Goal: Information Seeking & Learning: Learn about a topic

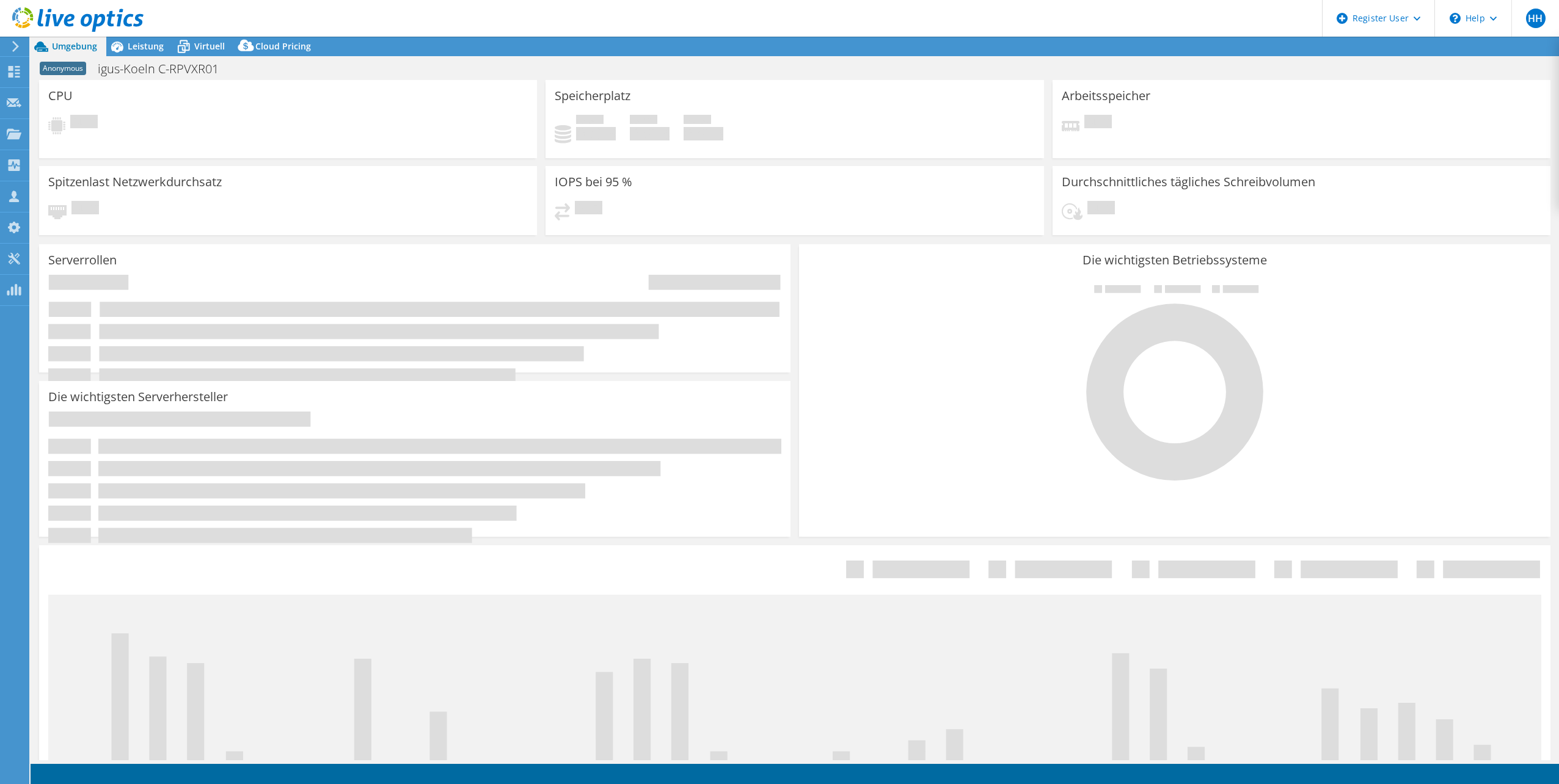
select select "USD"
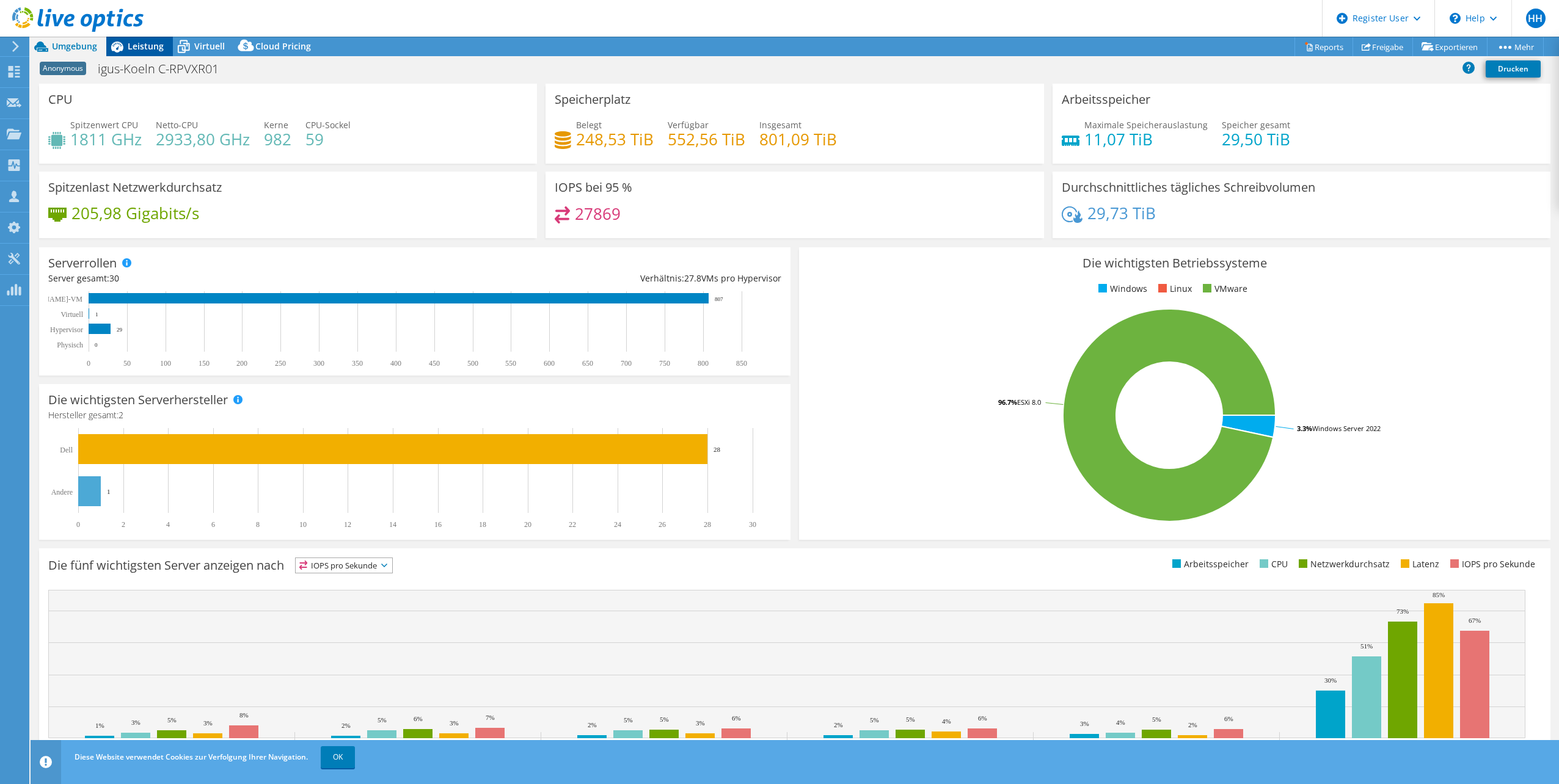
click at [144, 49] on span "Leistung" at bounding box center [145, 46] width 36 height 12
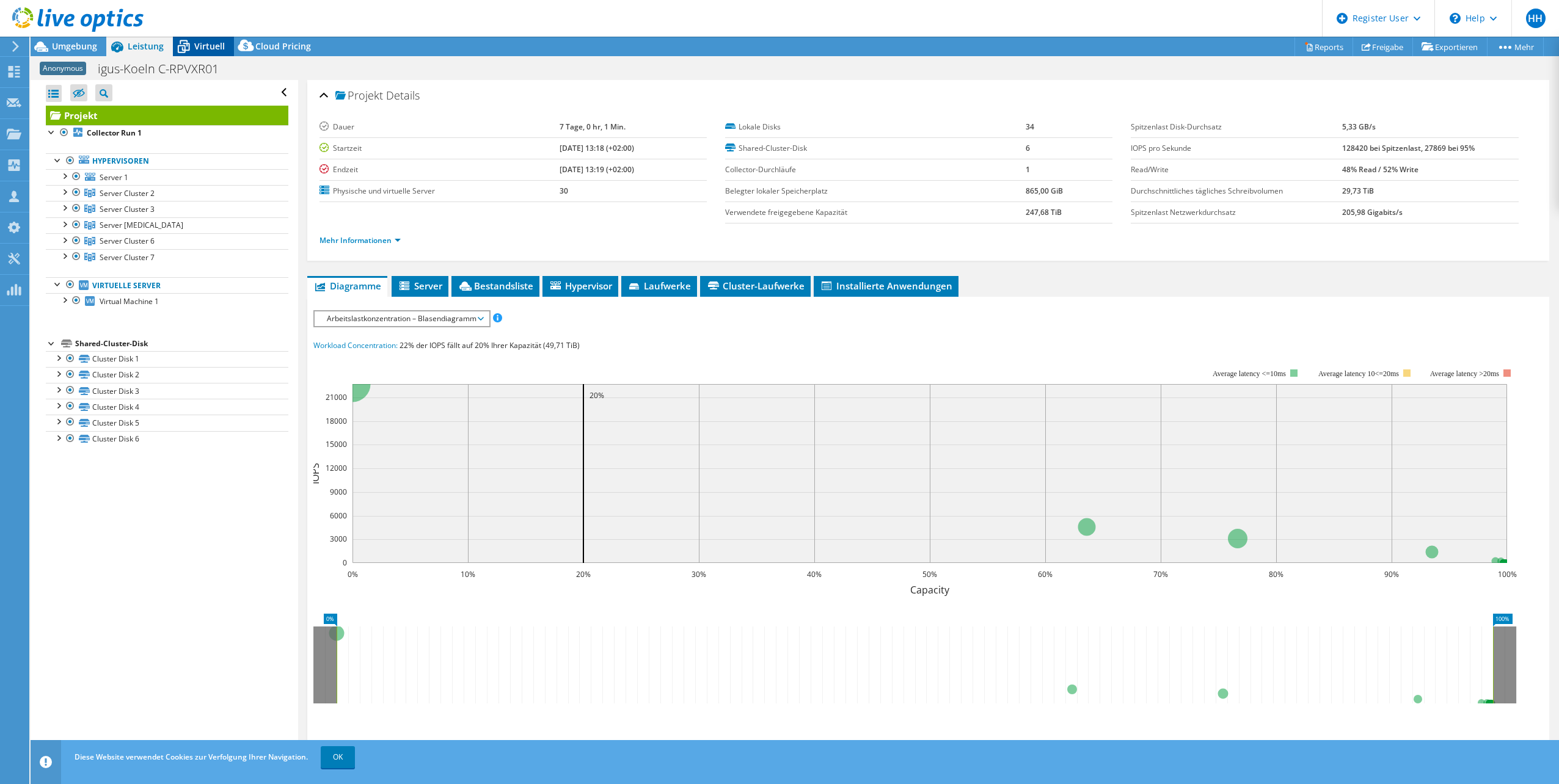
click at [206, 48] on span "Virtuell" at bounding box center [210, 46] width 30 height 12
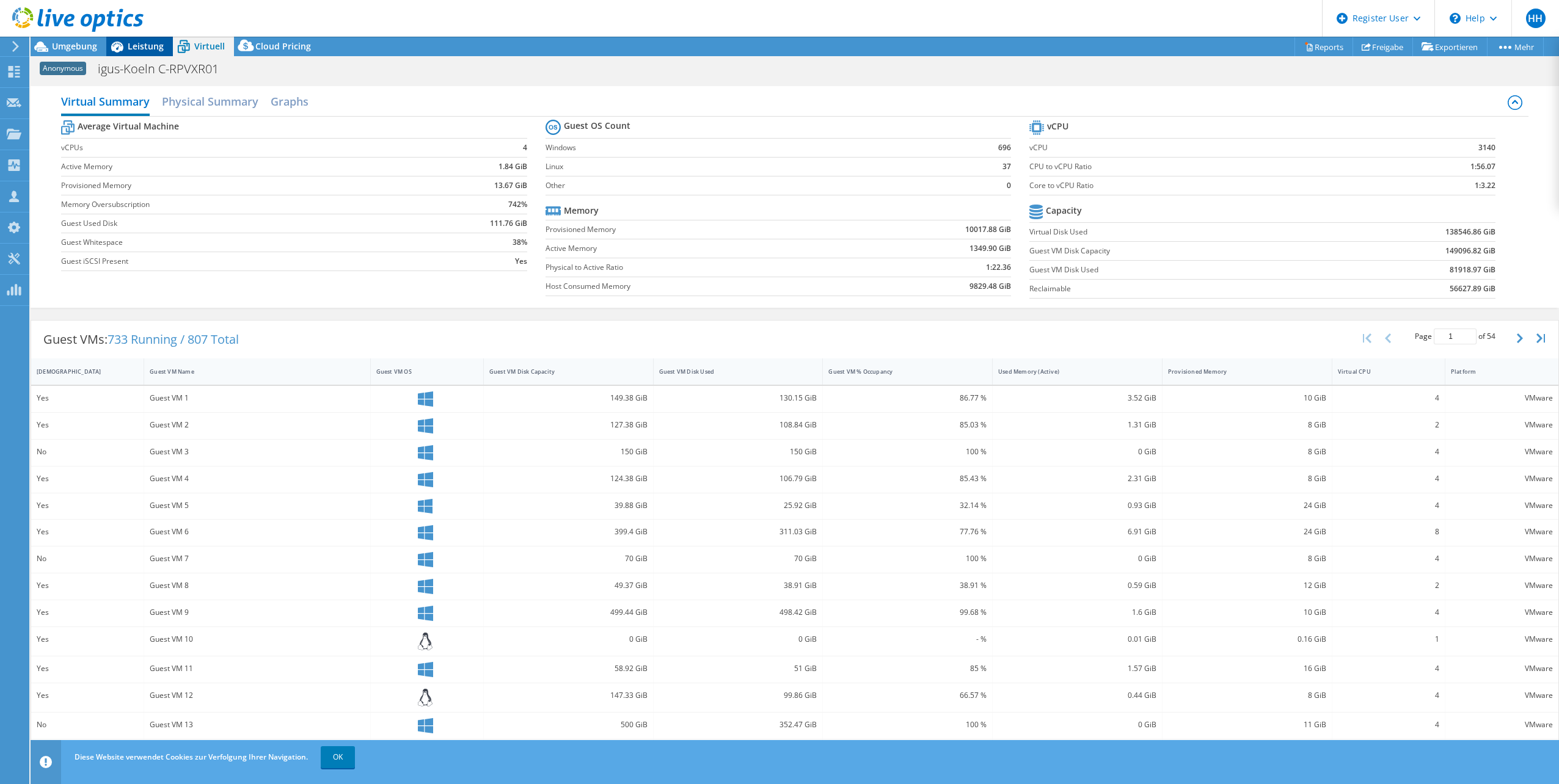
click at [139, 44] on span "Leistung" at bounding box center [145, 46] width 36 height 12
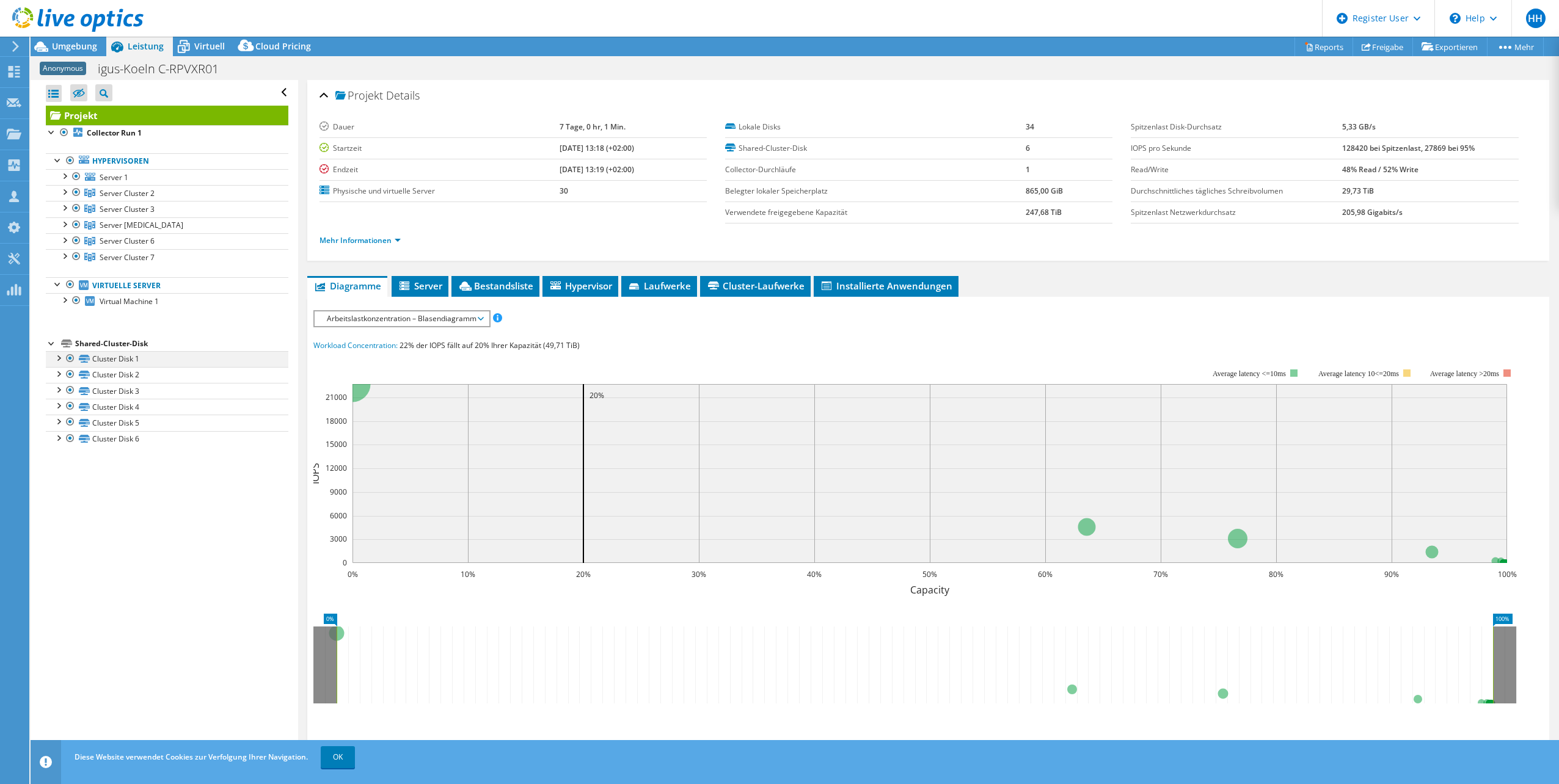
click at [59, 356] on div at bounding box center [57, 356] width 12 height 12
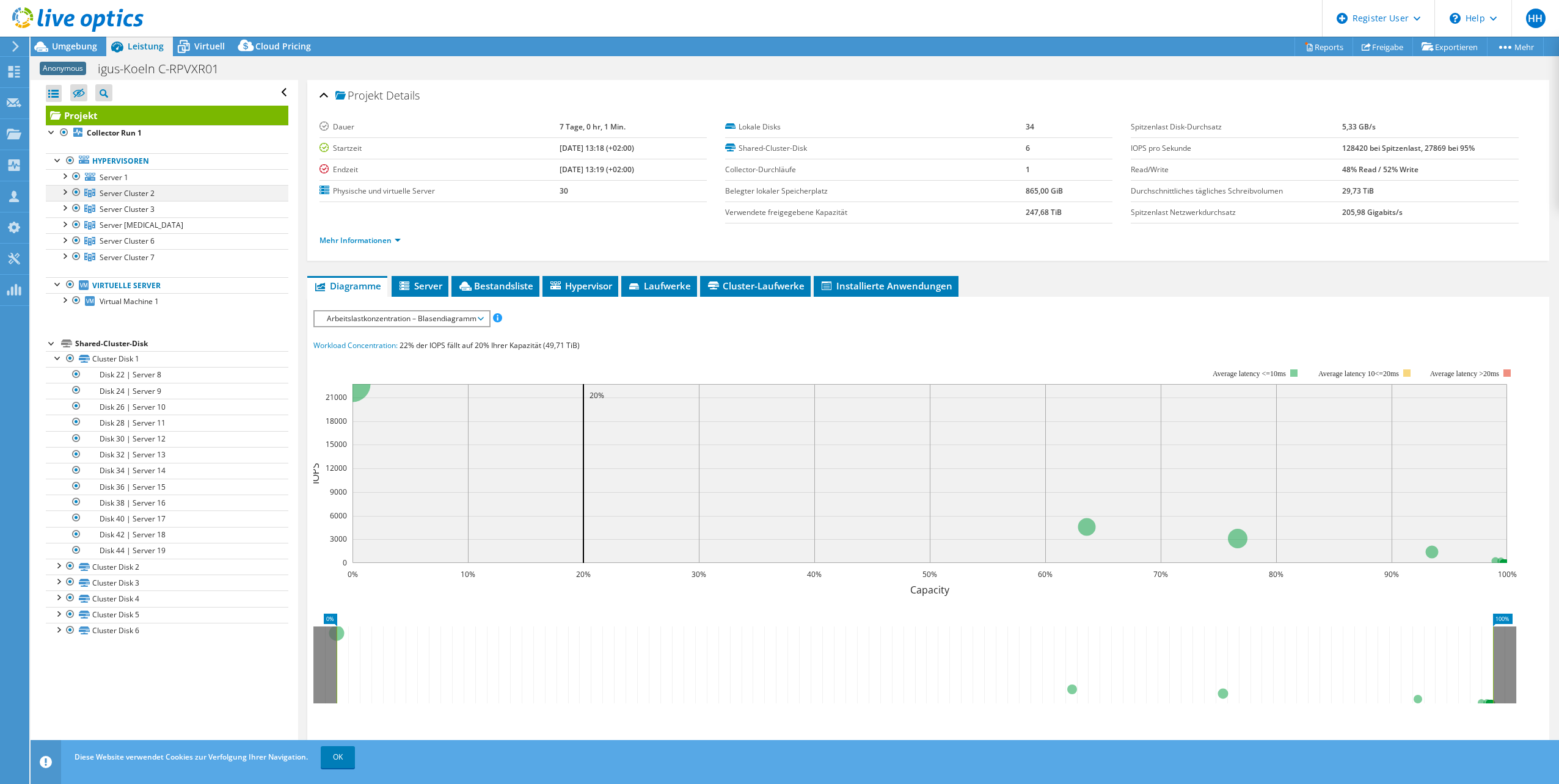
click at [63, 194] on div at bounding box center [64, 190] width 12 height 12
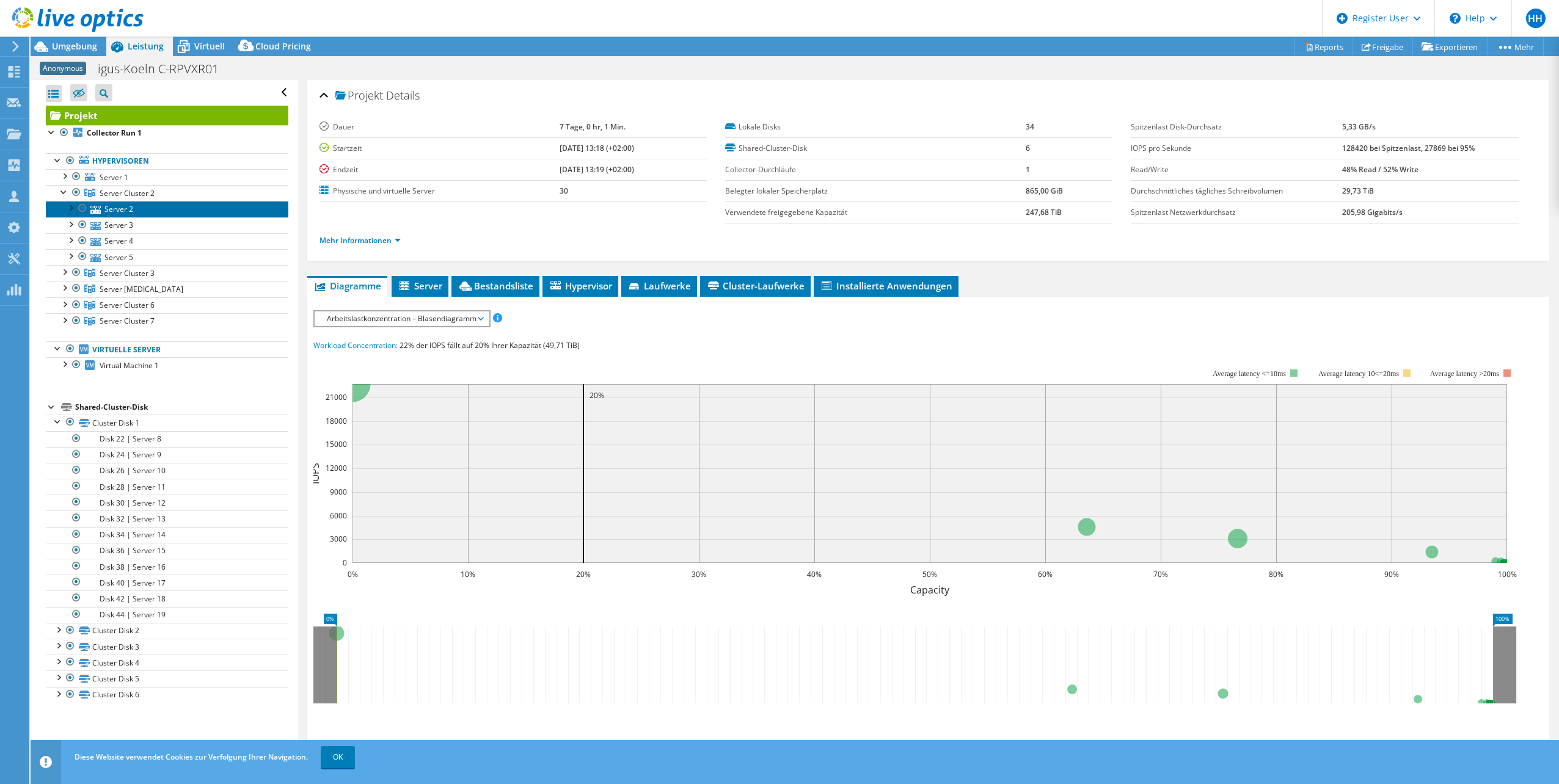
click at [128, 210] on link "Server 2" at bounding box center [167, 209] width 243 height 16
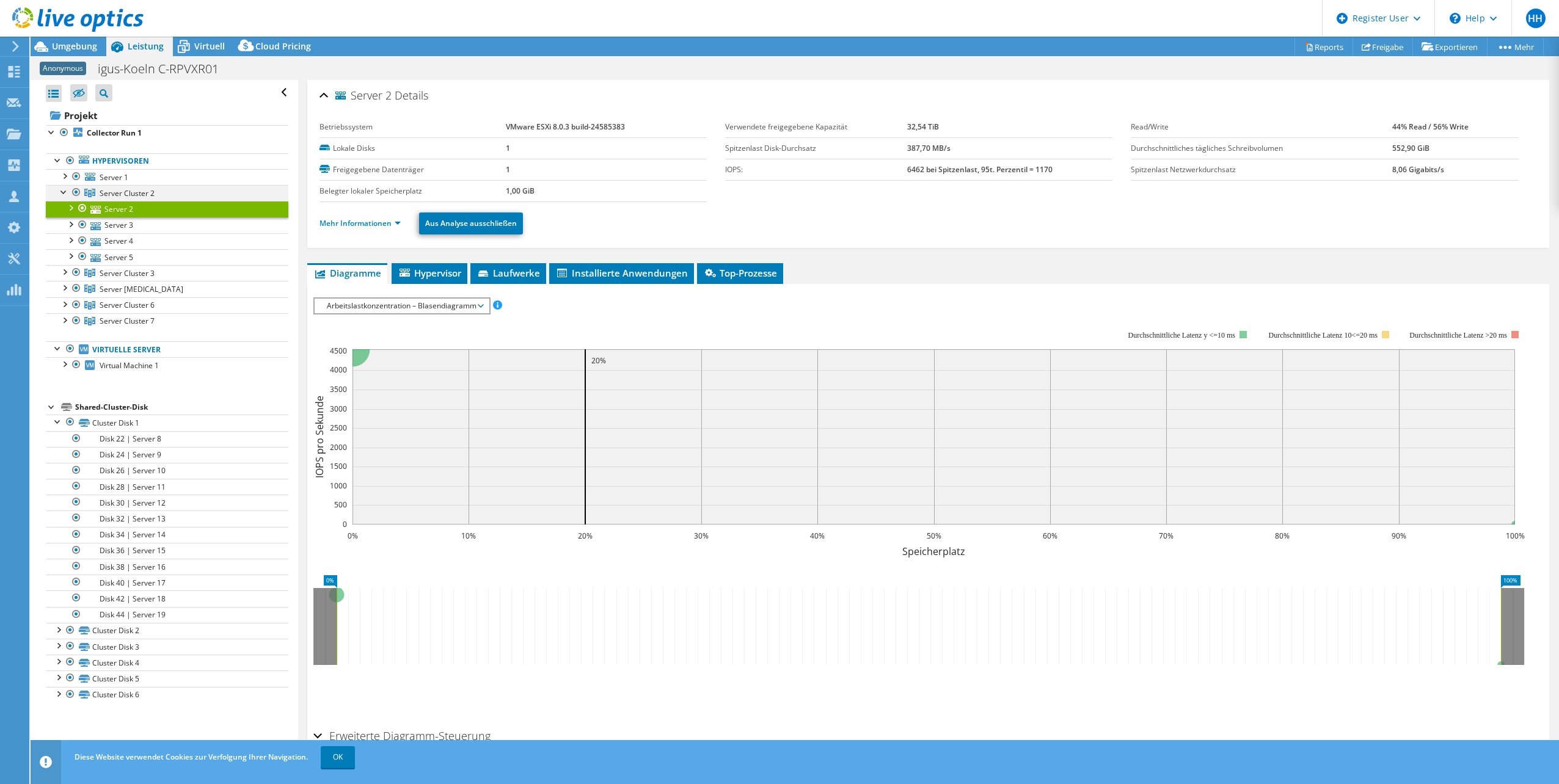
click at [62, 192] on div at bounding box center [64, 190] width 12 height 12
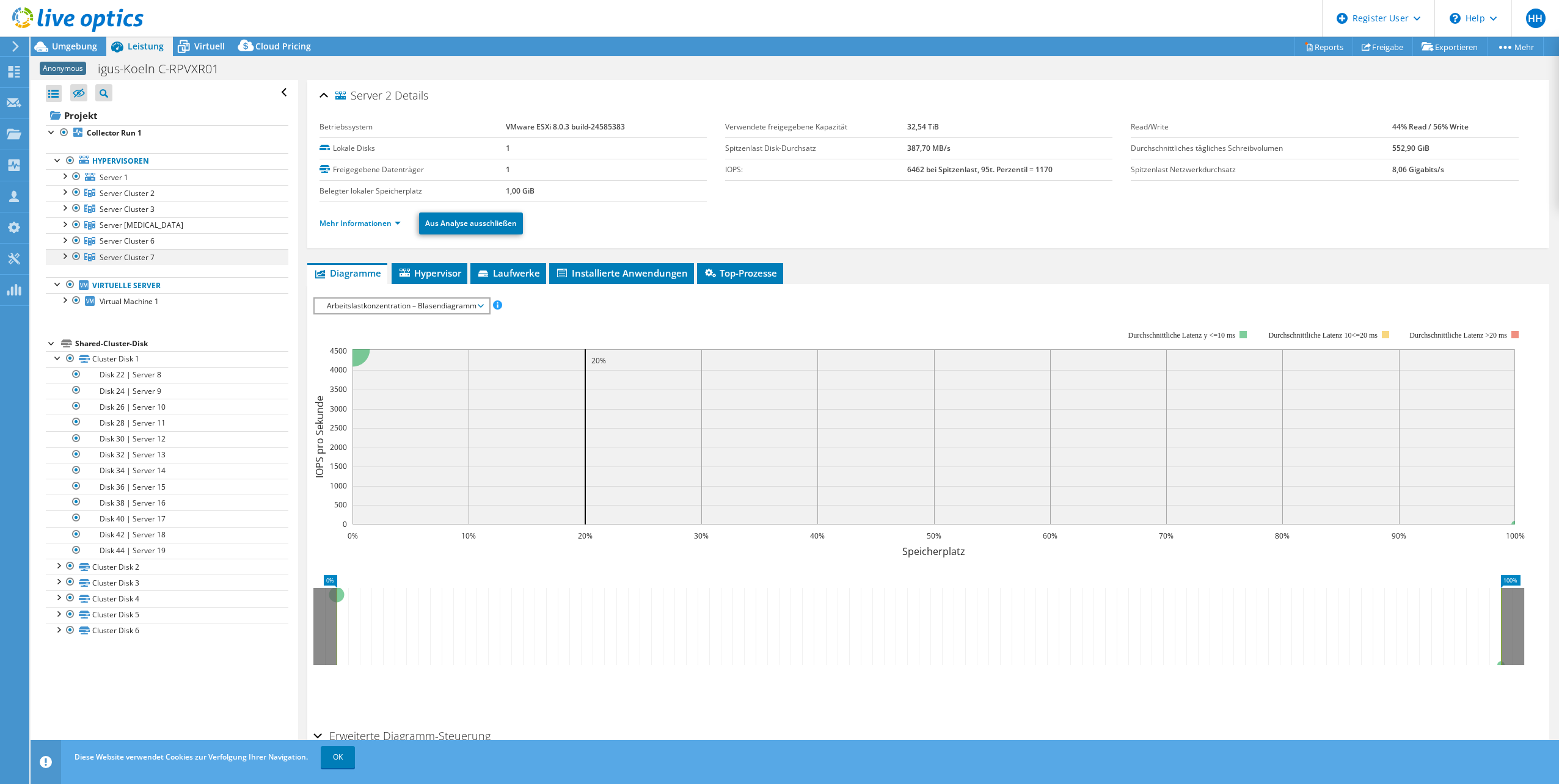
click at [64, 256] on div at bounding box center [64, 255] width 12 height 12
click at [61, 259] on div at bounding box center [64, 255] width 12 height 12
click at [58, 359] on div at bounding box center [57, 356] width 12 height 12
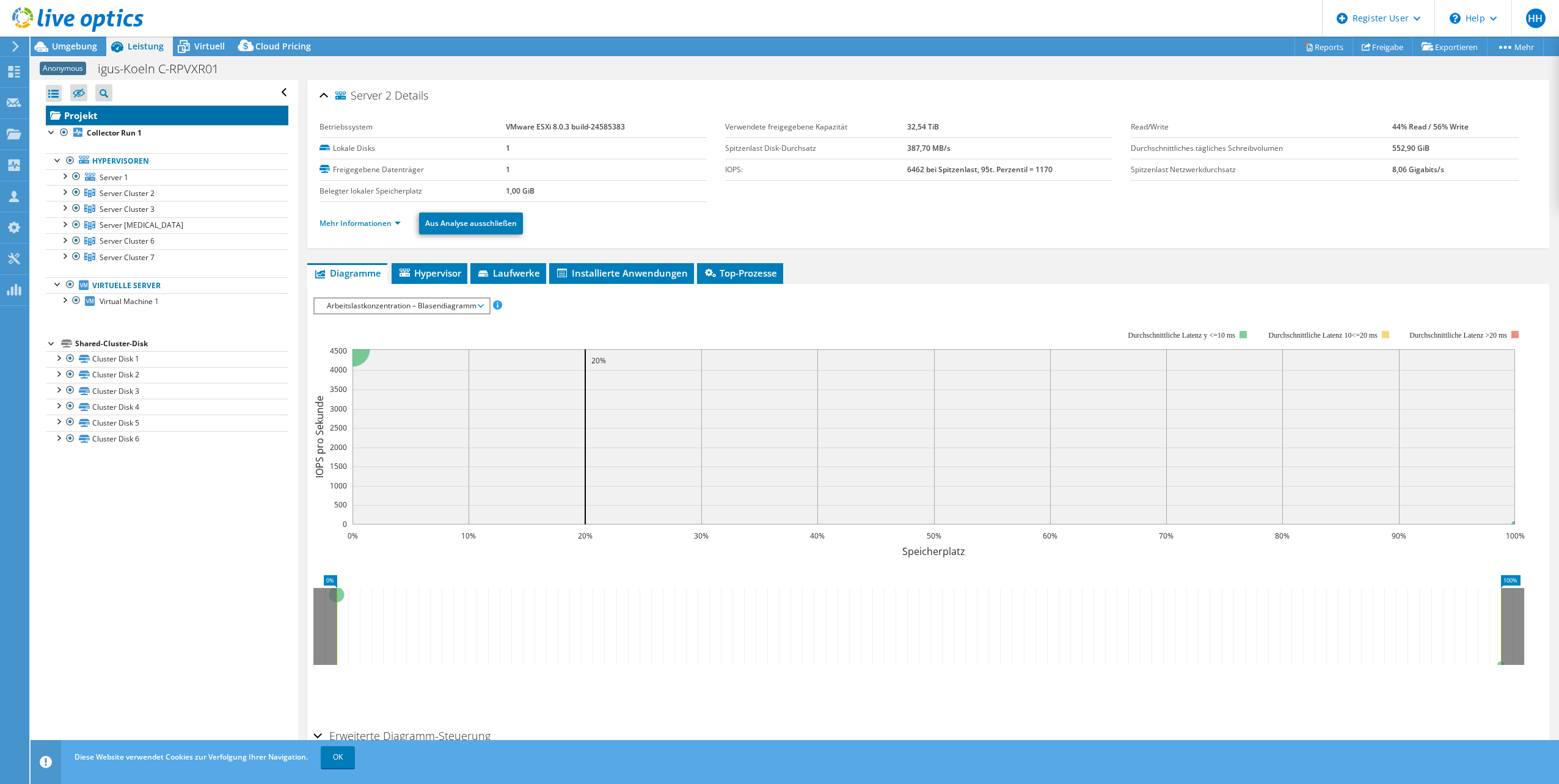
click at [81, 112] on link "Projekt" at bounding box center [167, 115] width 243 height 20
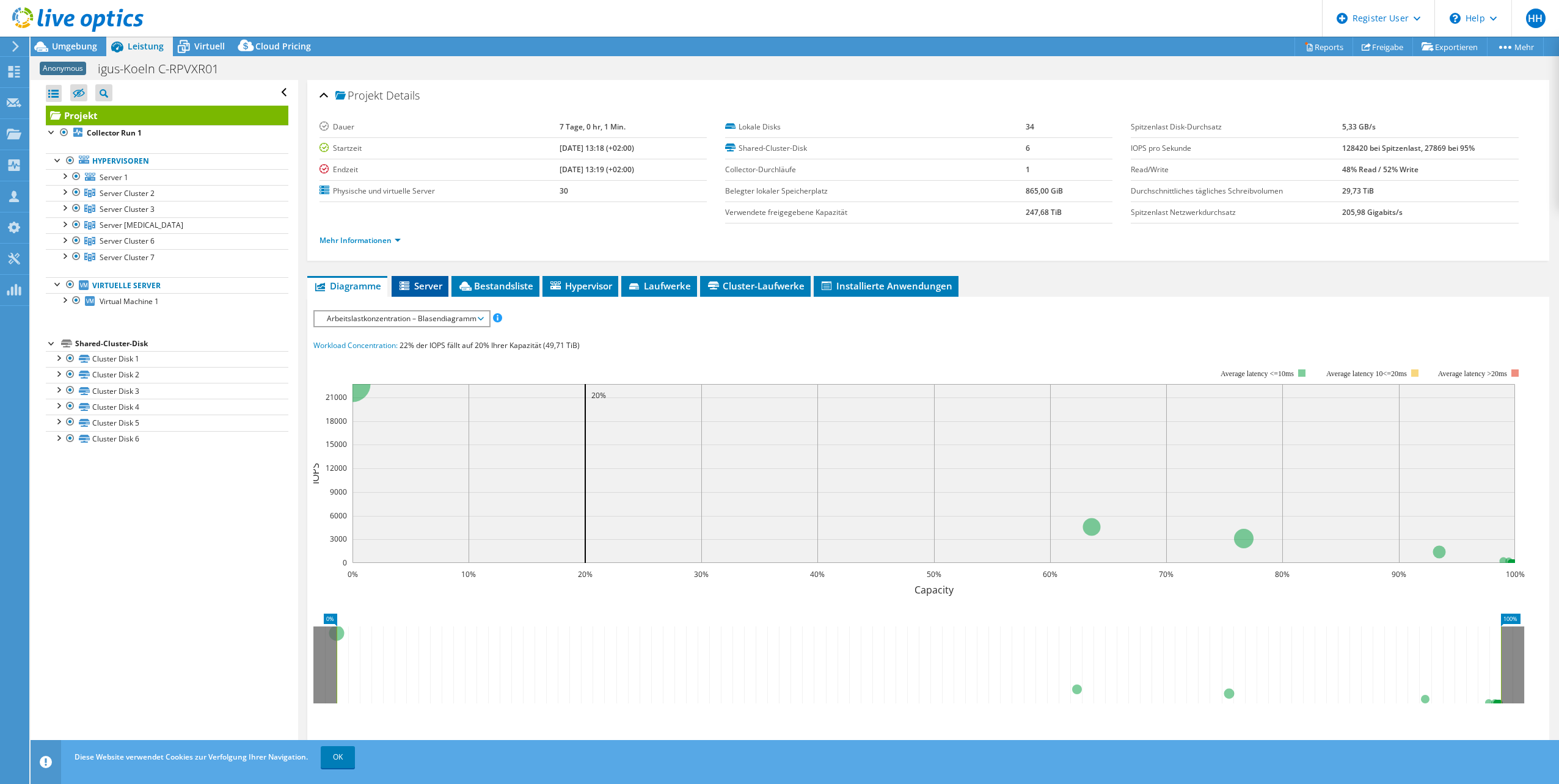
click at [419, 286] on span "Server" at bounding box center [420, 285] width 44 height 12
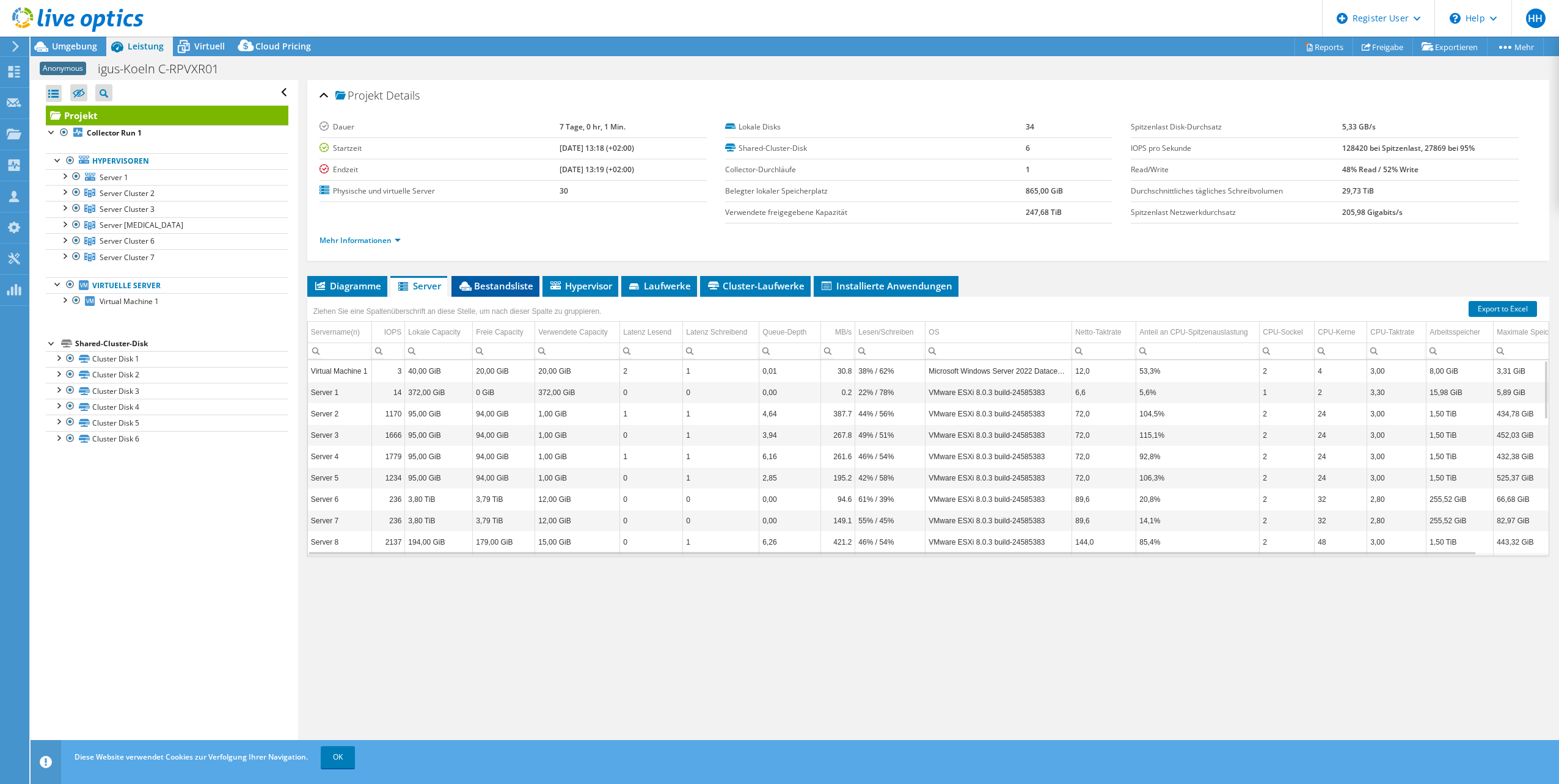
click at [493, 285] on span "Bestandsliste" at bounding box center [495, 285] width 75 height 12
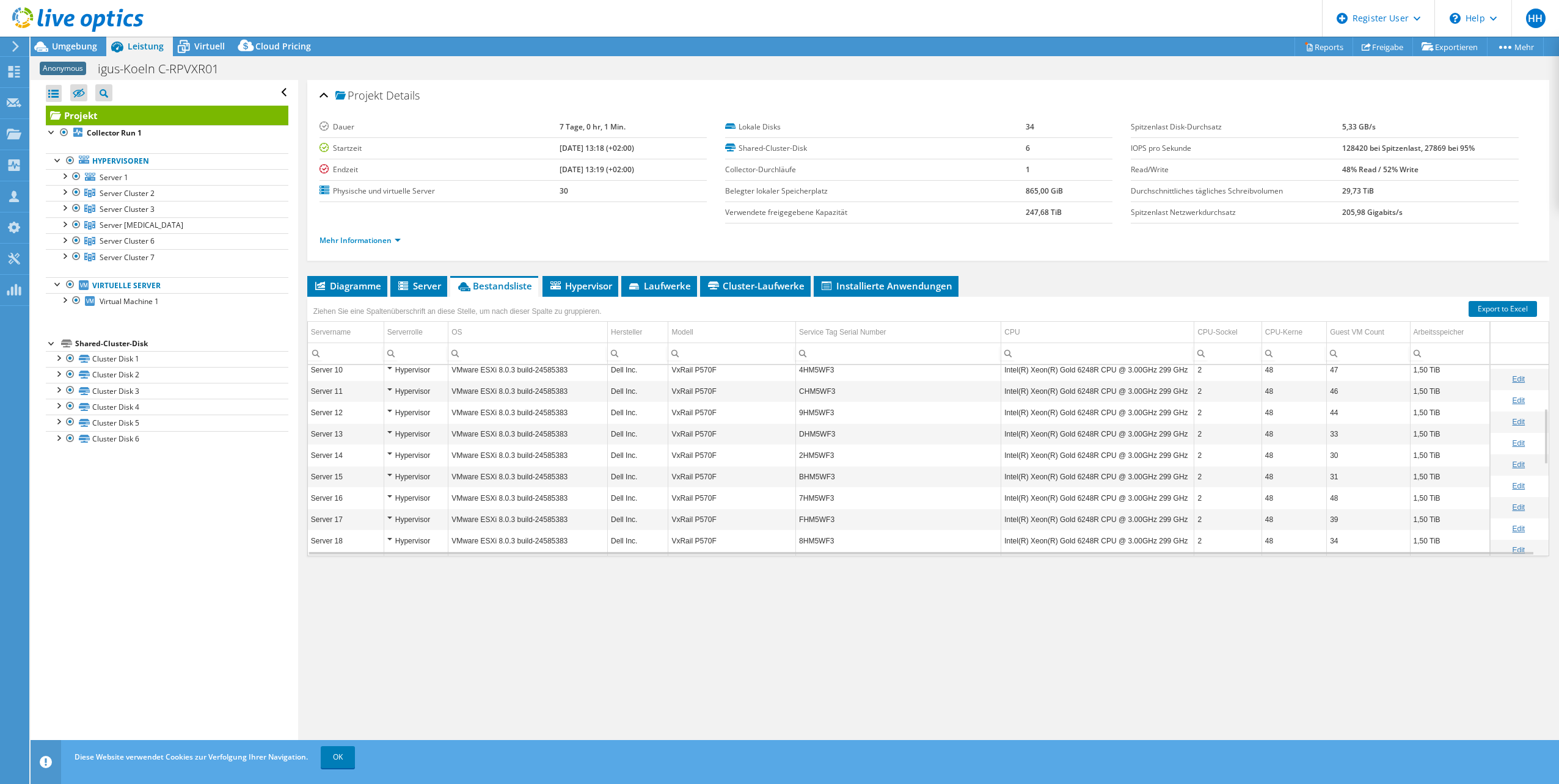
scroll to position [73, 0]
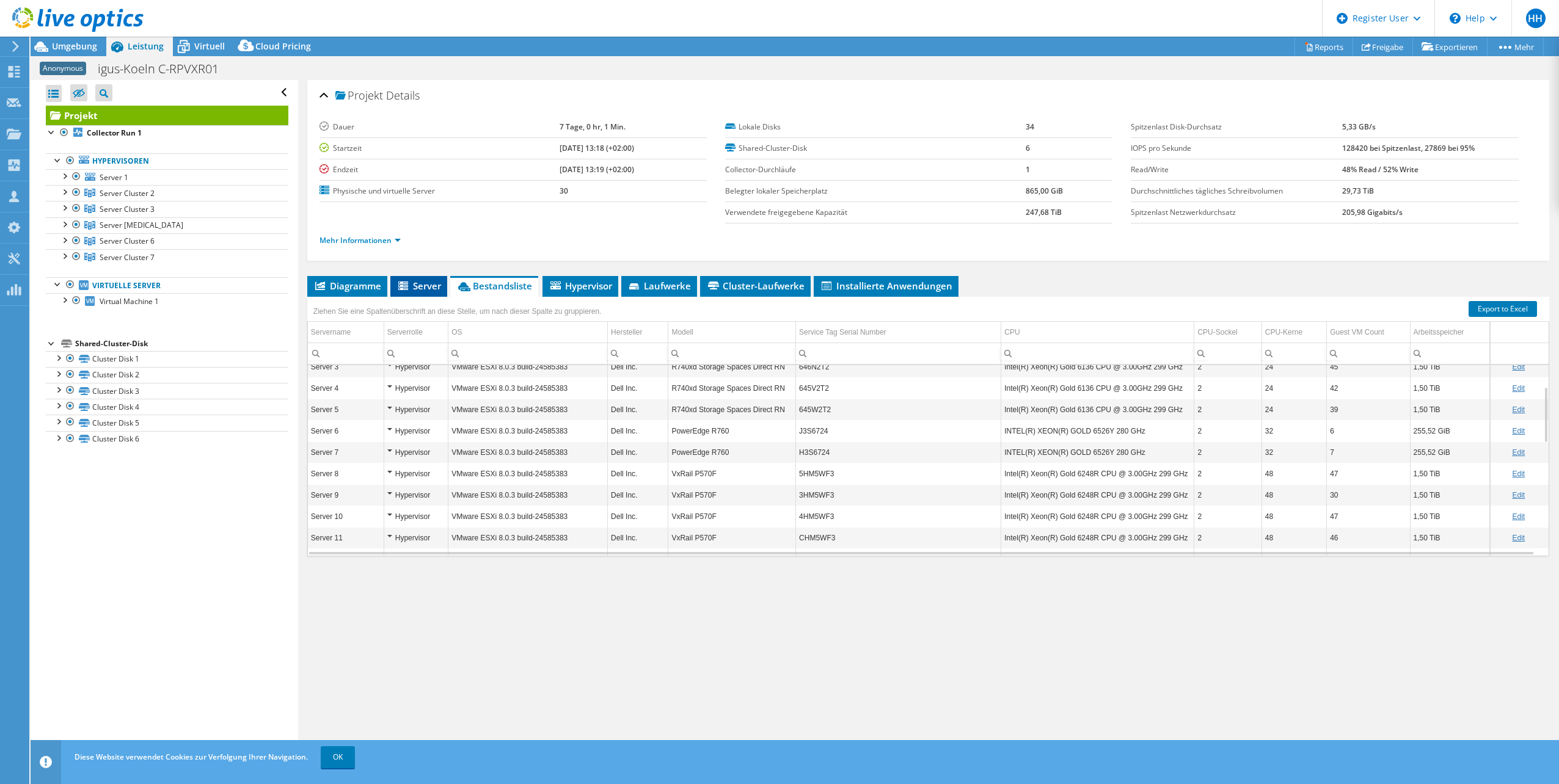
click at [418, 291] on span "Server" at bounding box center [418, 285] width 44 height 12
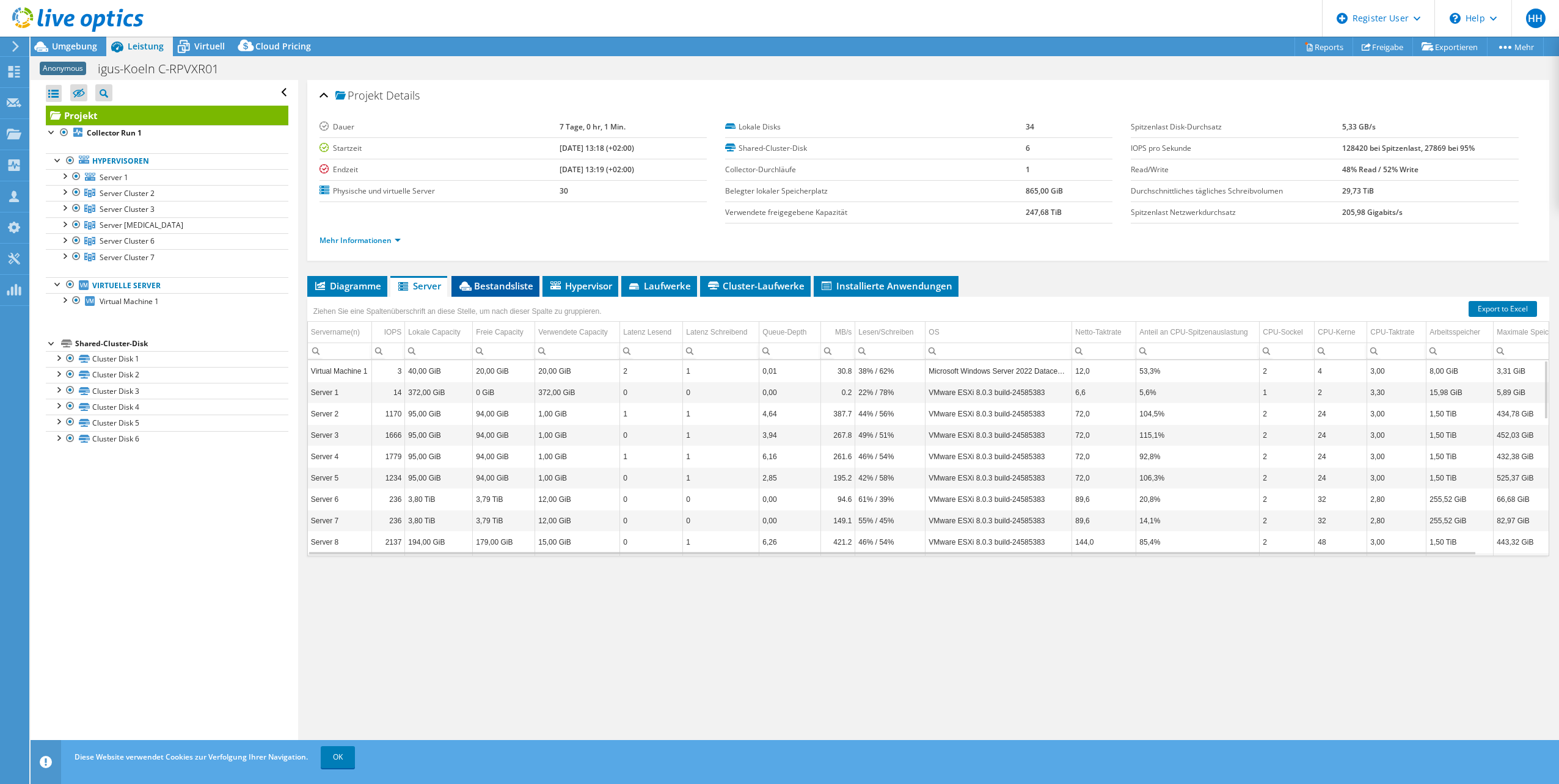
click at [502, 286] on span "Bestandsliste" at bounding box center [495, 285] width 75 height 12
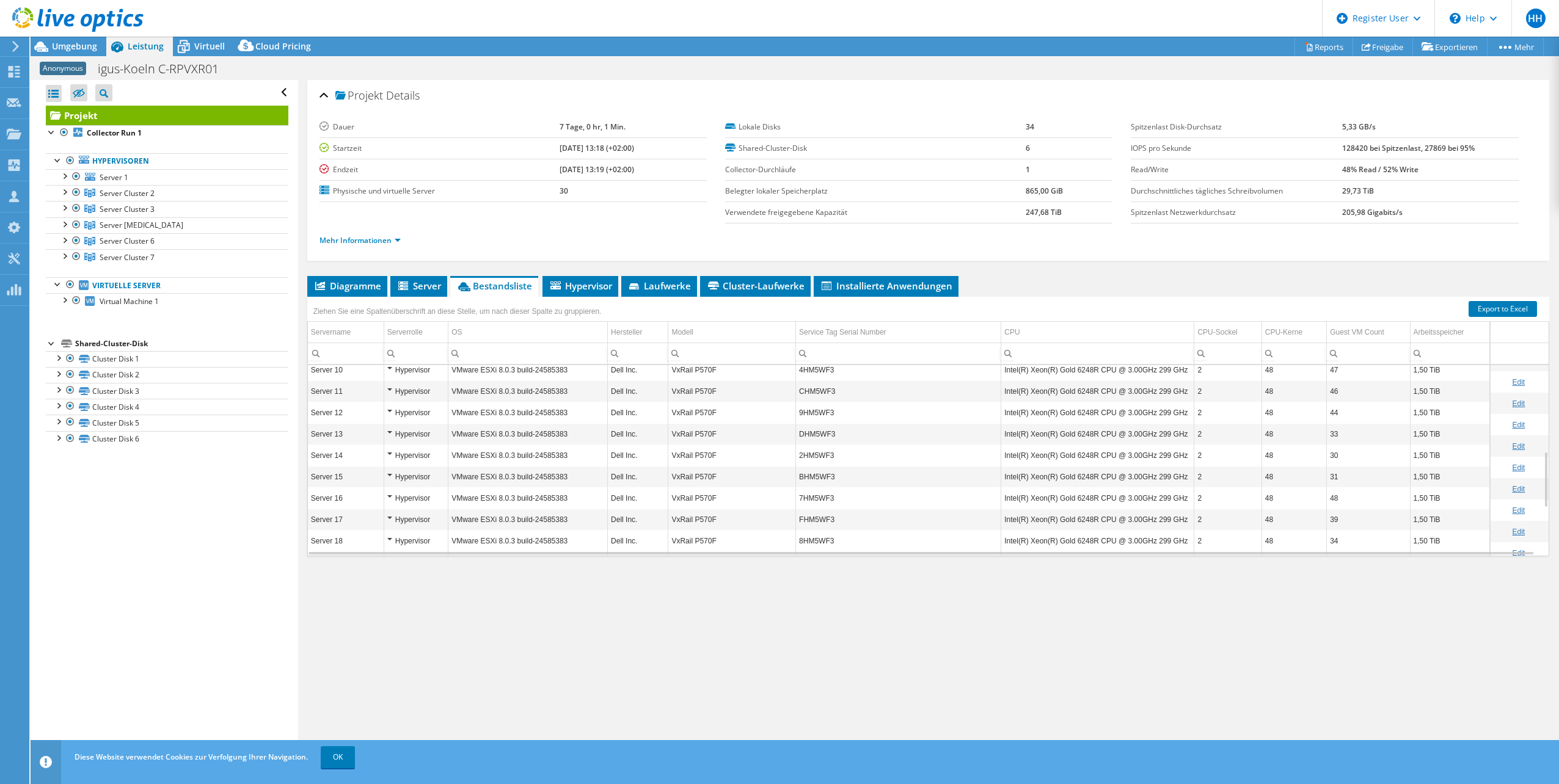
scroll to position [293, 0]
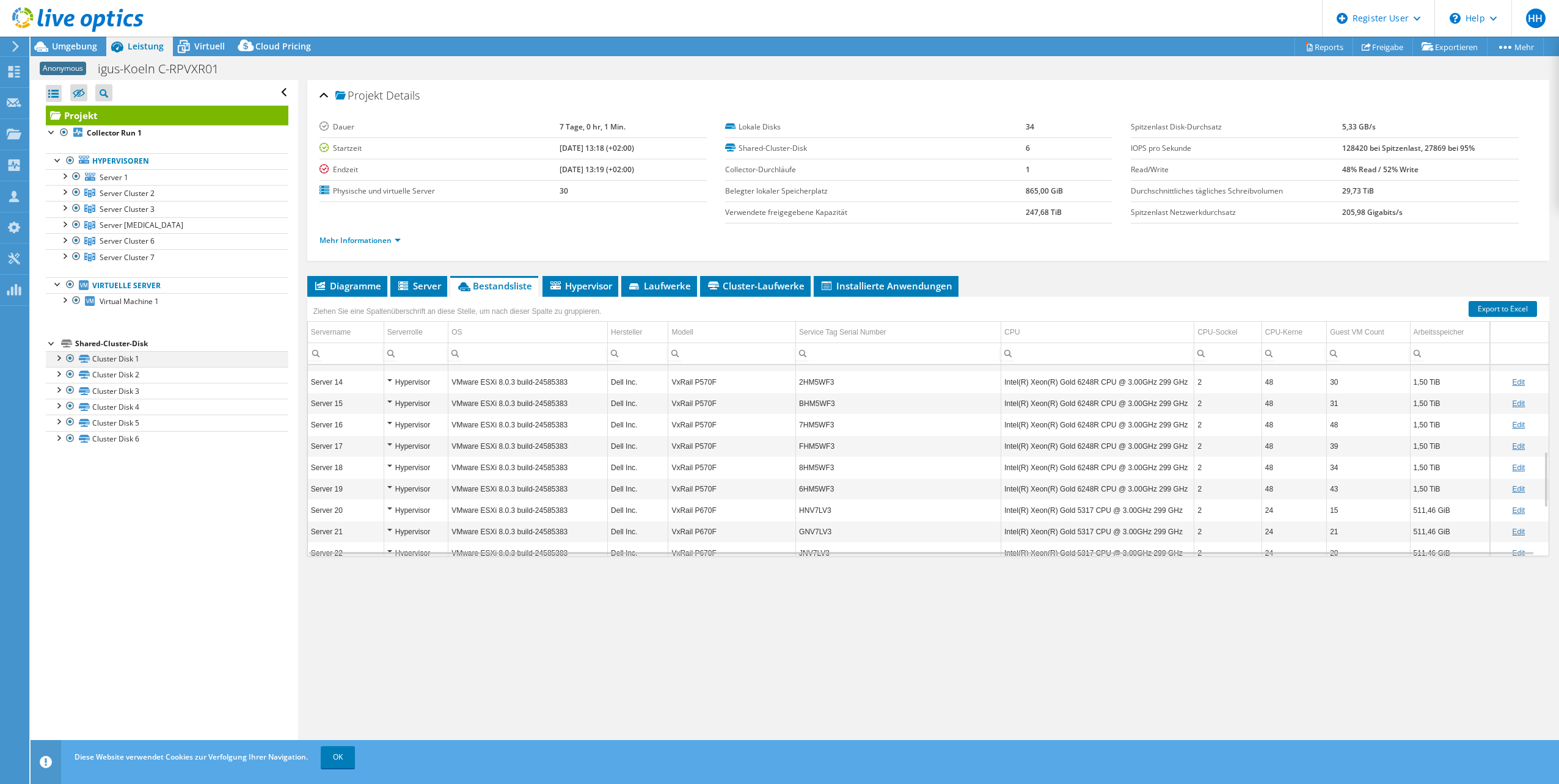
click at [58, 360] on div at bounding box center [57, 356] width 12 height 12
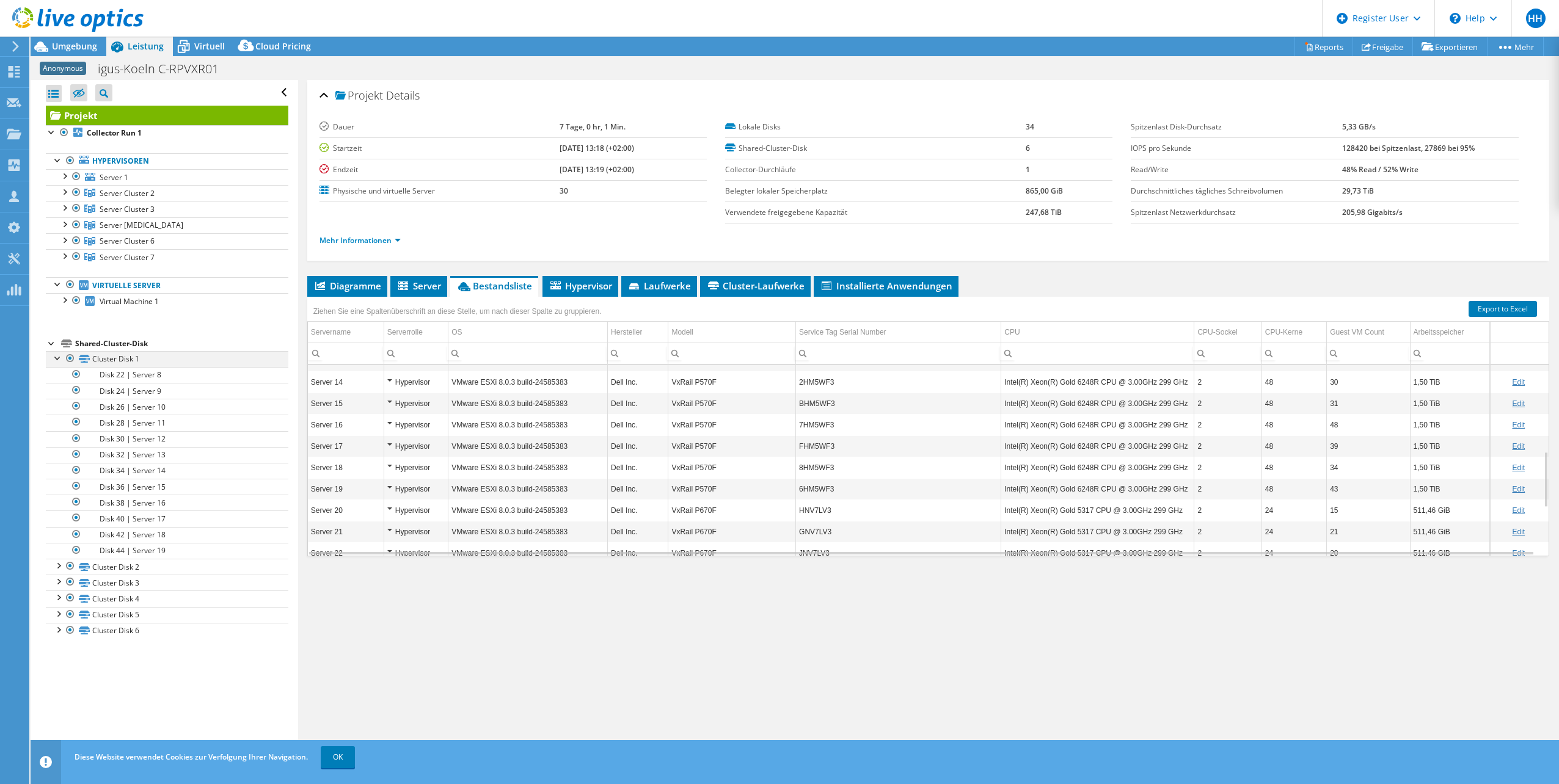
click at [57, 359] on div at bounding box center [57, 356] width 12 height 12
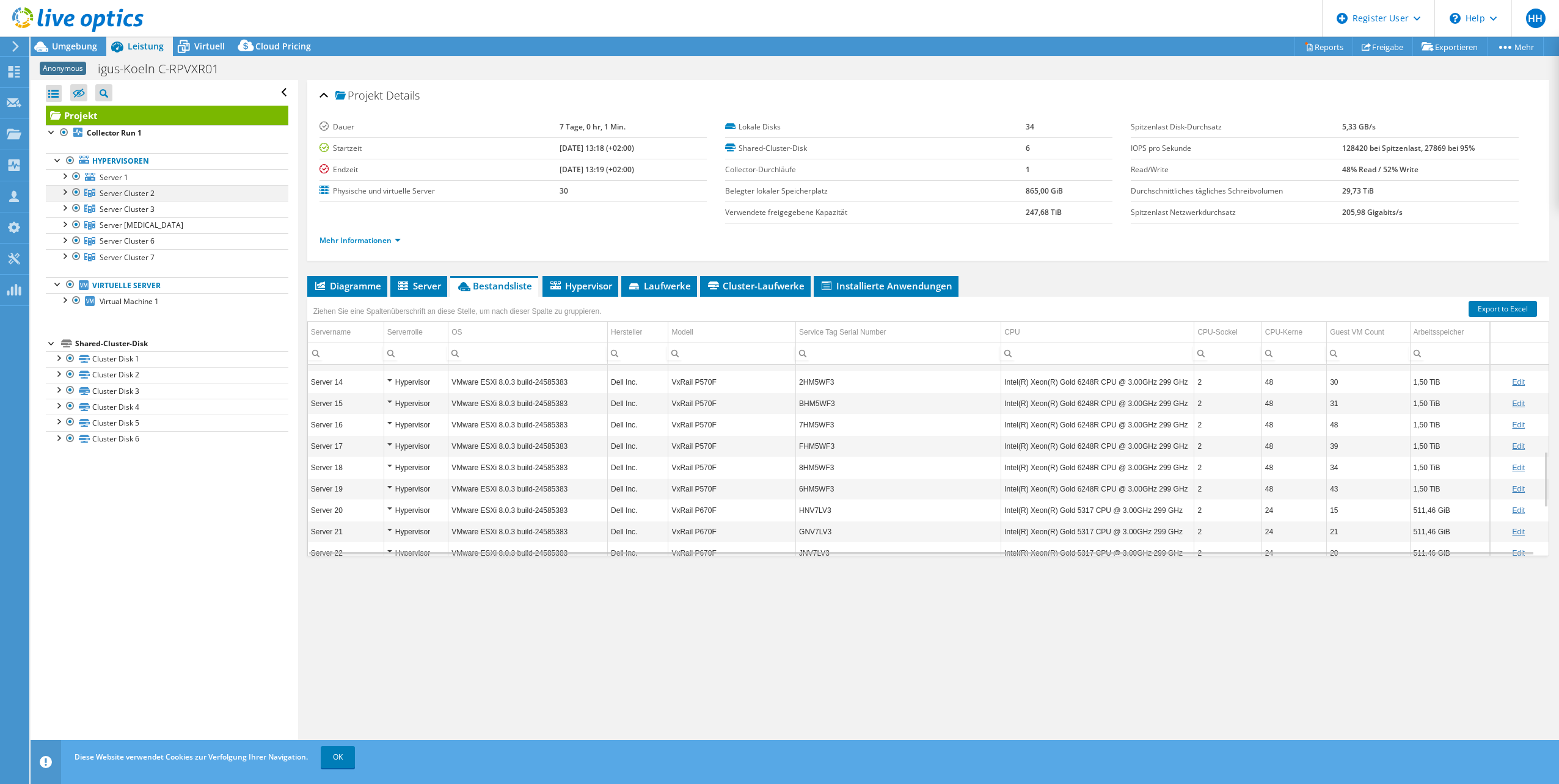
click at [67, 194] on div at bounding box center [64, 190] width 12 height 12
click at [60, 194] on div at bounding box center [64, 190] width 12 height 12
click at [57, 361] on div at bounding box center [57, 356] width 12 height 12
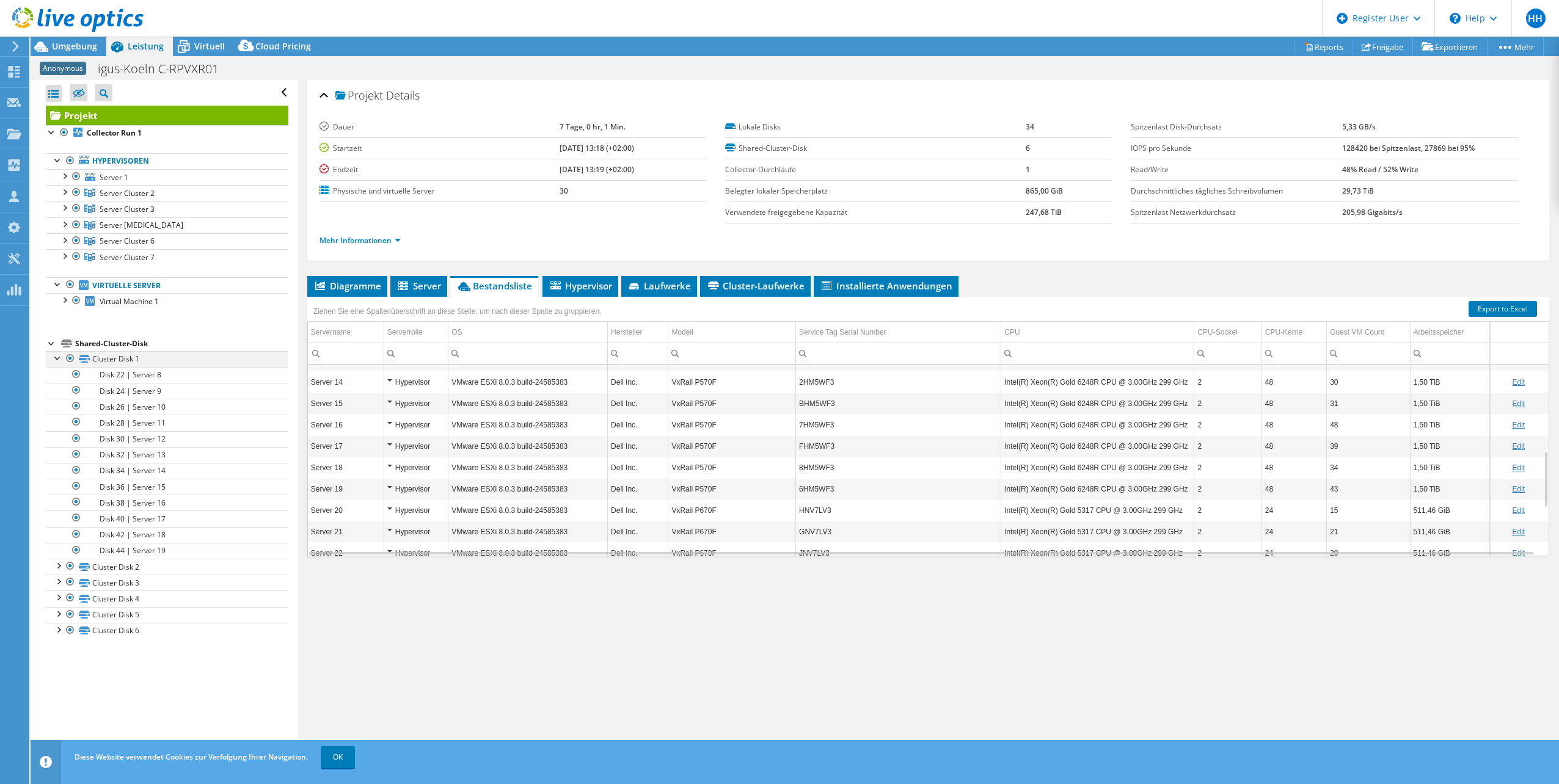
click at [55, 358] on div at bounding box center [57, 356] width 12 height 12
